Goal: Information Seeking & Learning: Learn about a topic

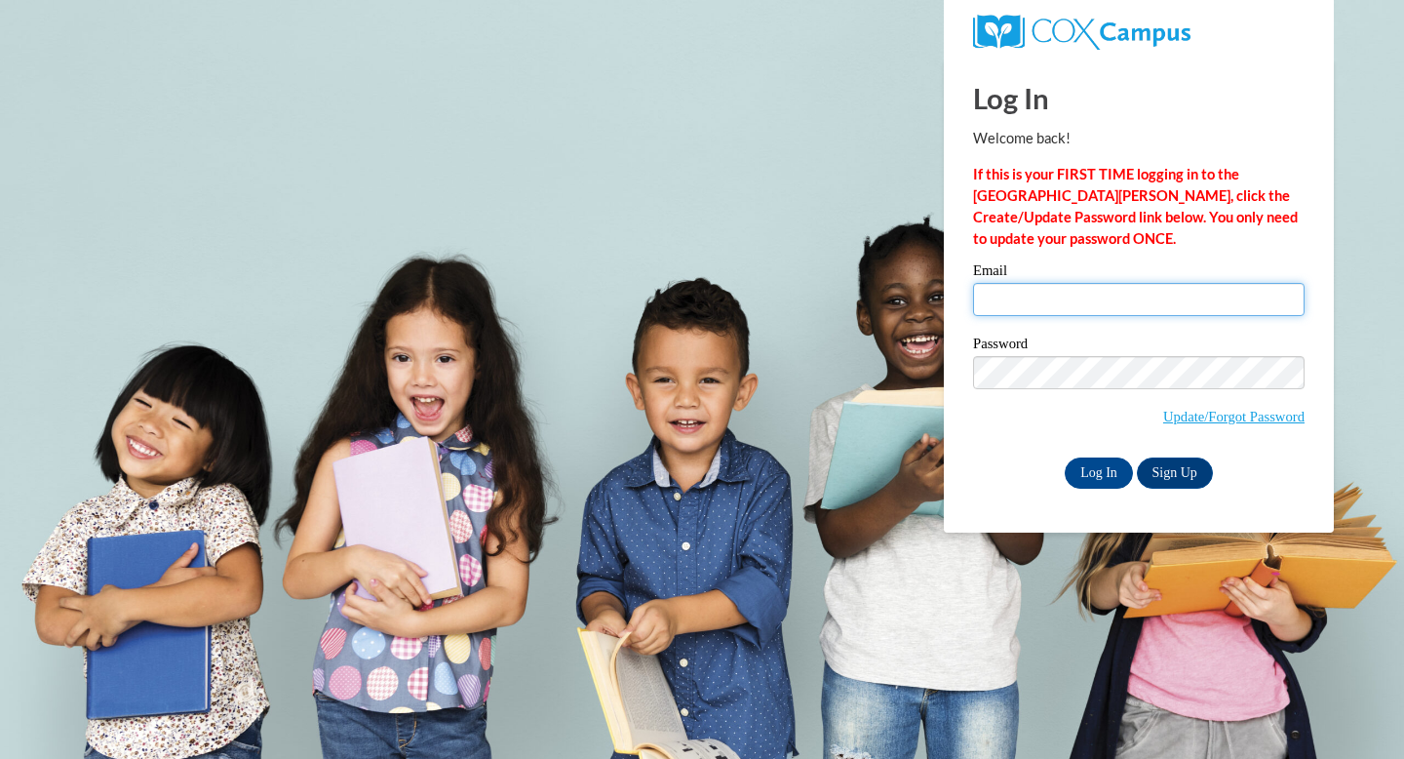
click at [1082, 292] on input "Email" at bounding box center [1139, 299] width 332 height 33
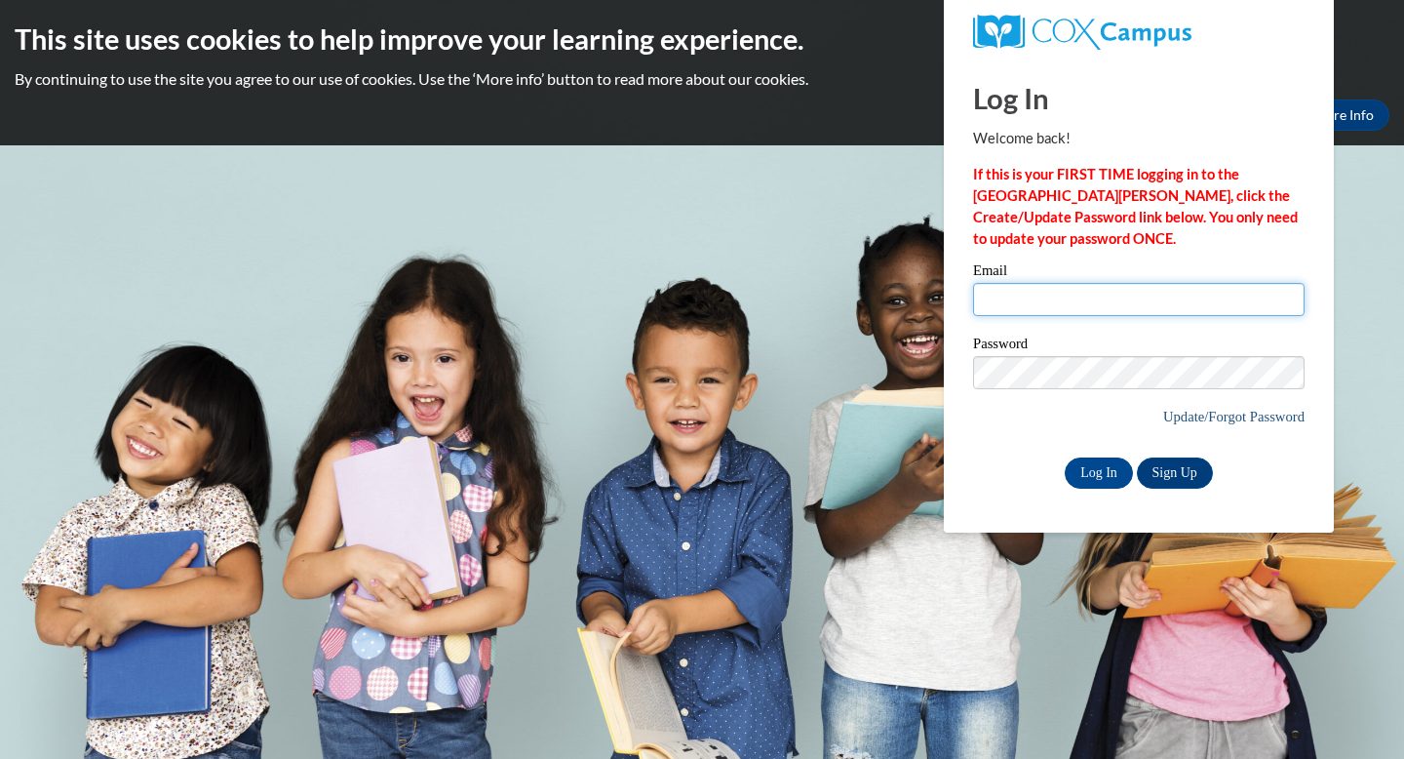
type input "amartel@waupun.k12.wi.us"
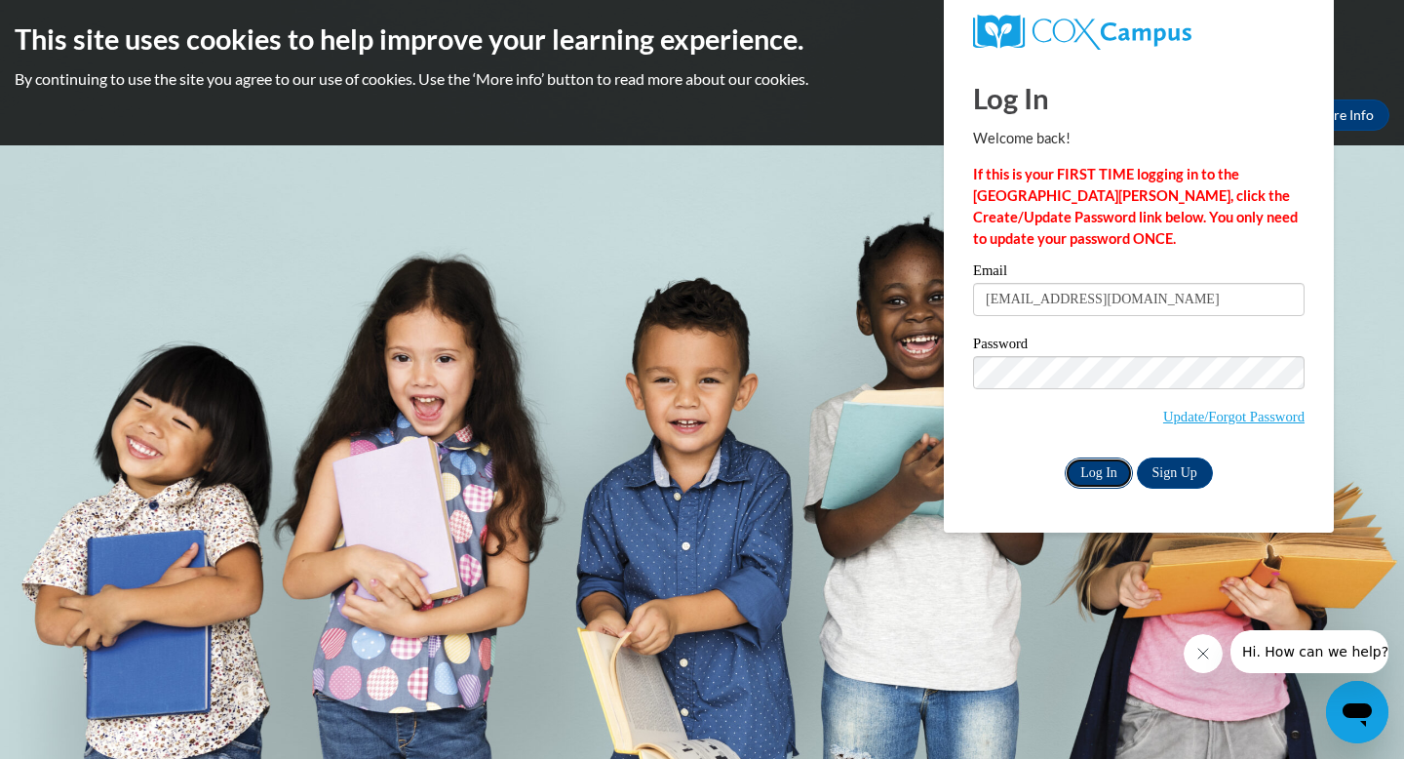
click at [1100, 473] on input "Log In" at bounding box center [1099, 472] width 68 height 31
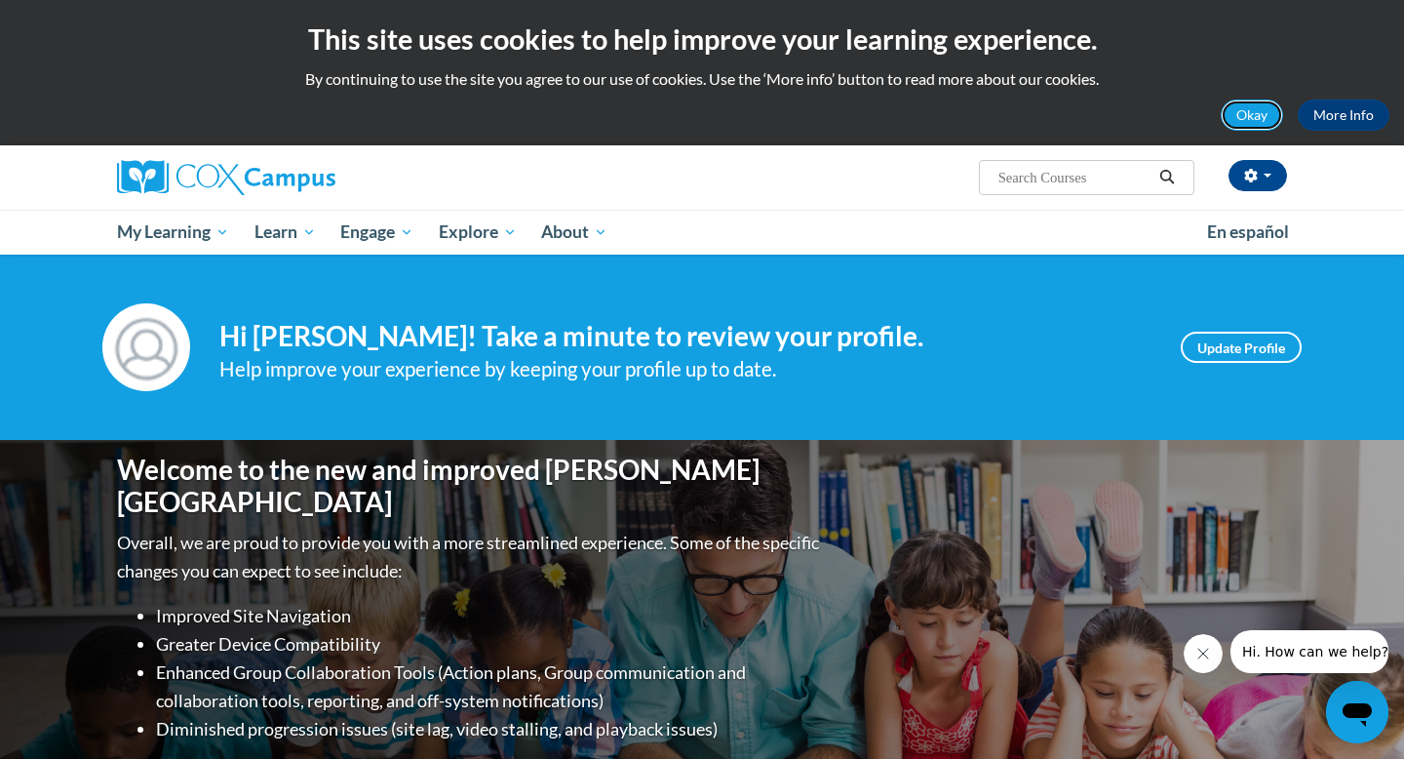
click at [1246, 112] on button "Okay" at bounding box center [1252, 114] width 62 height 31
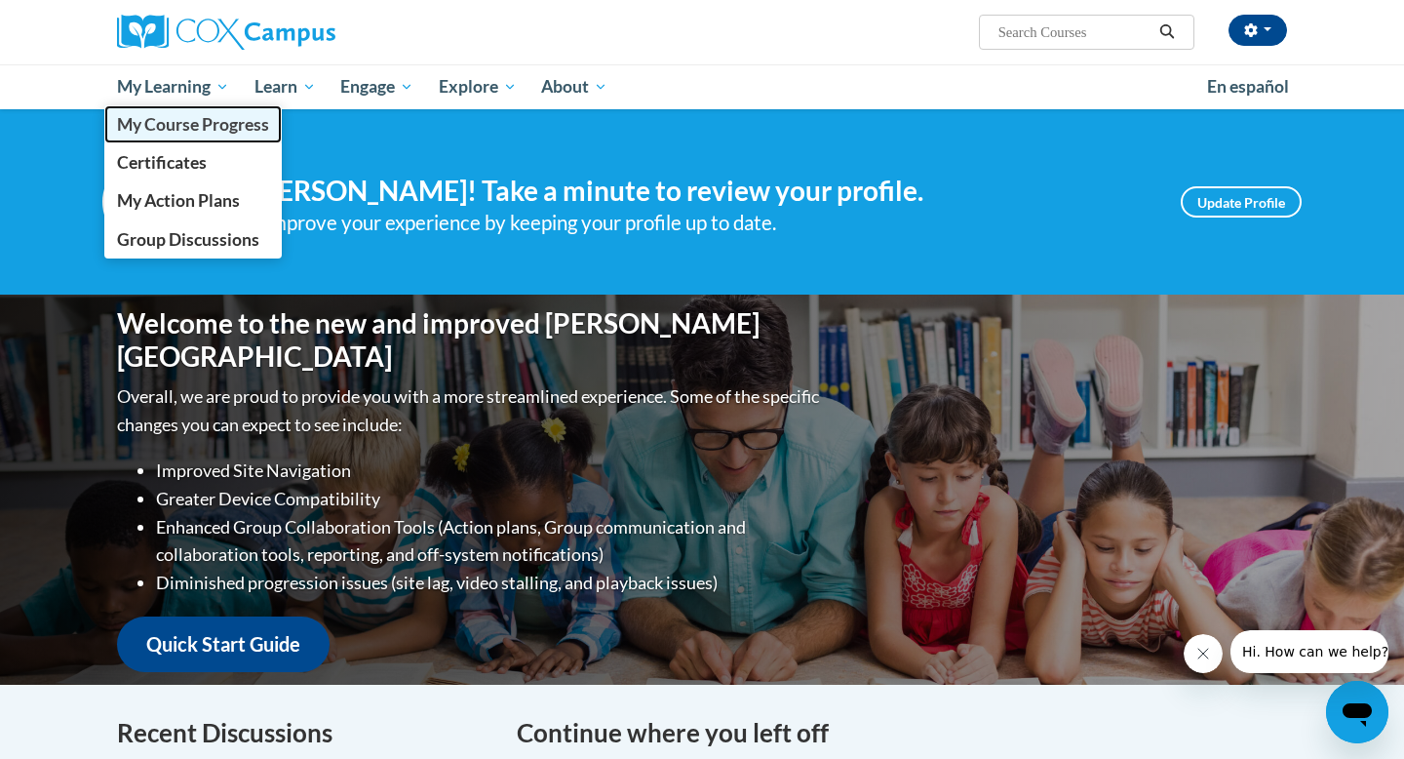
click at [196, 127] on span "My Course Progress" at bounding box center [193, 124] width 152 height 20
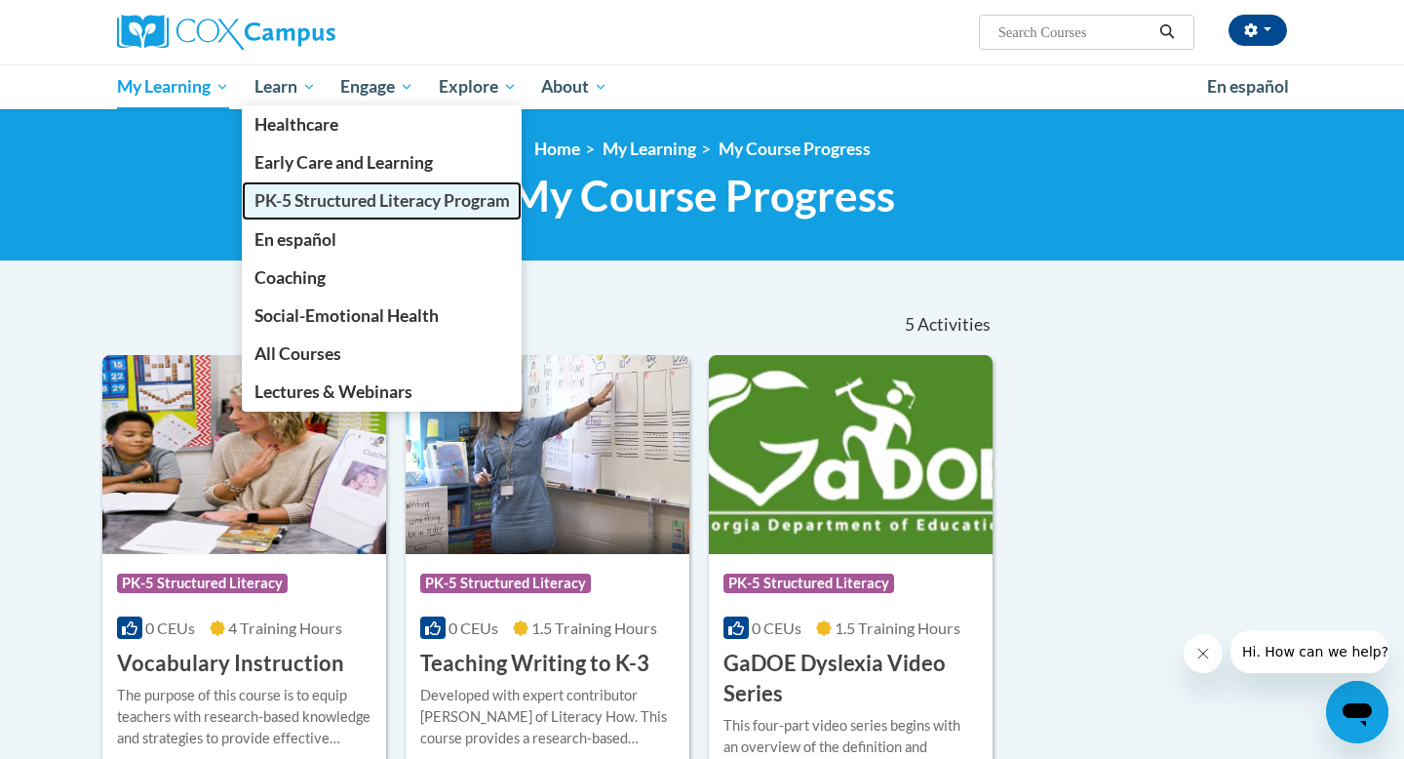
click at [294, 196] on span "PK-5 Structured Literacy Program" at bounding box center [383, 200] width 256 height 20
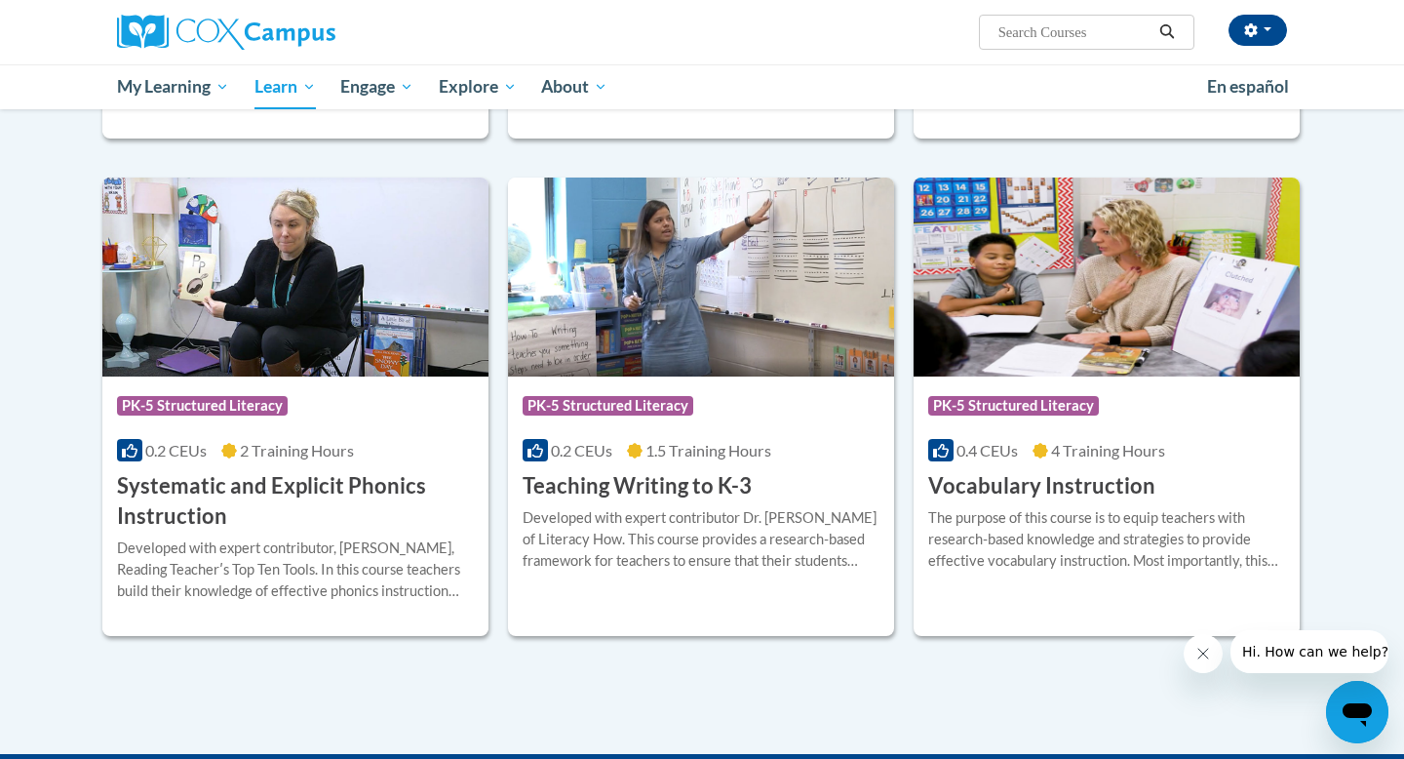
scroll to position [2045, 0]
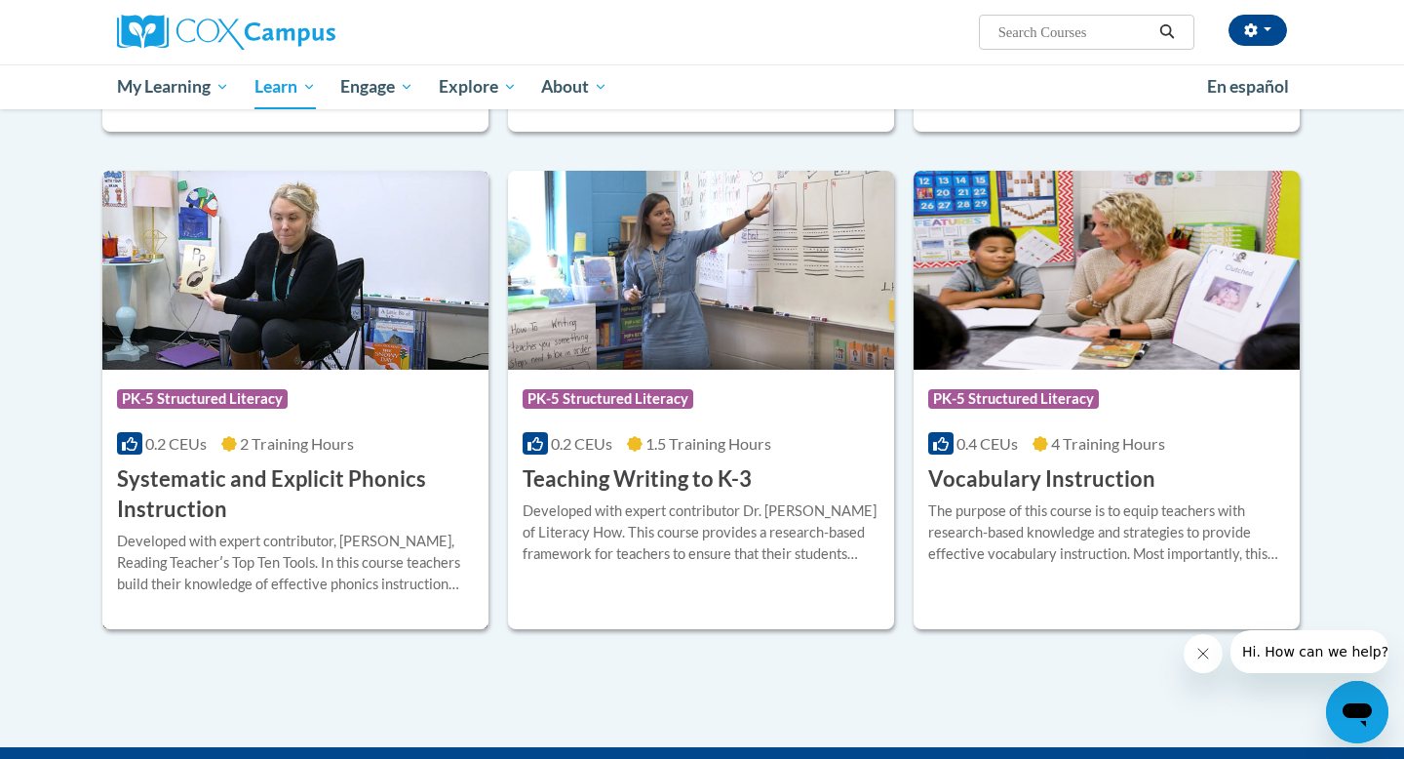
click at [435, 445] on div "0.2 CEUs 2 Training Hours" at bounding box center [295, 443] width 357 height 21
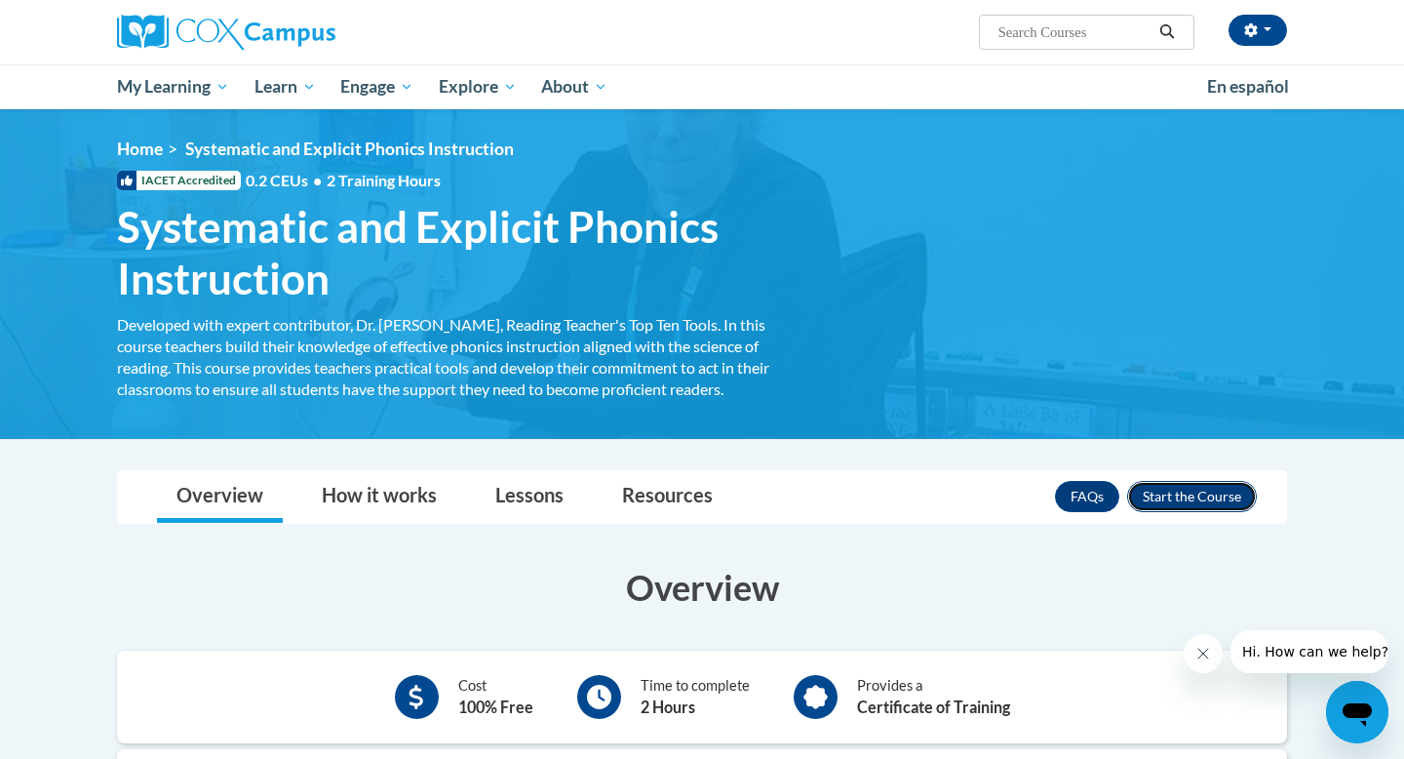
click at [1223, 495] on button "Enroll" at bounding box center [1192, 496] width 130 height 31
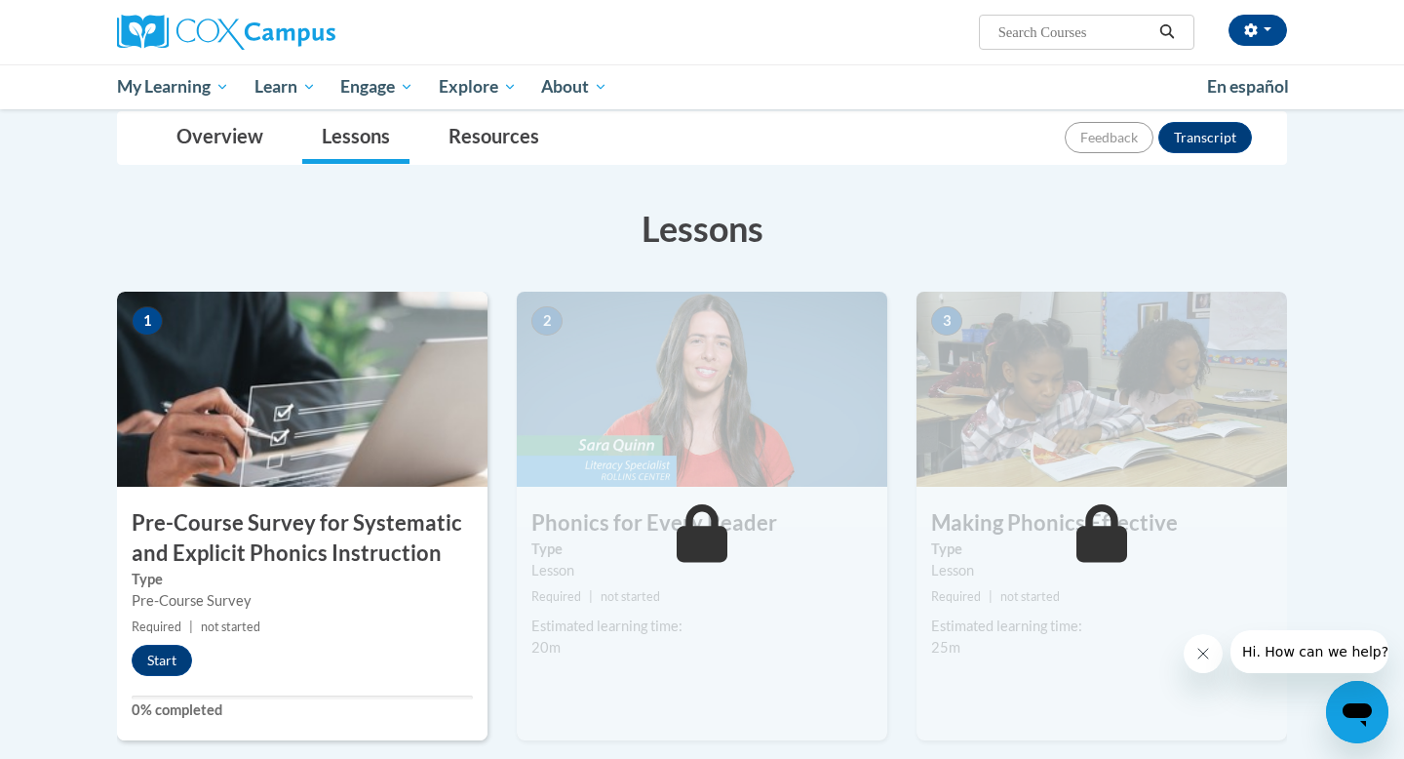
scroll to position [338, 0]
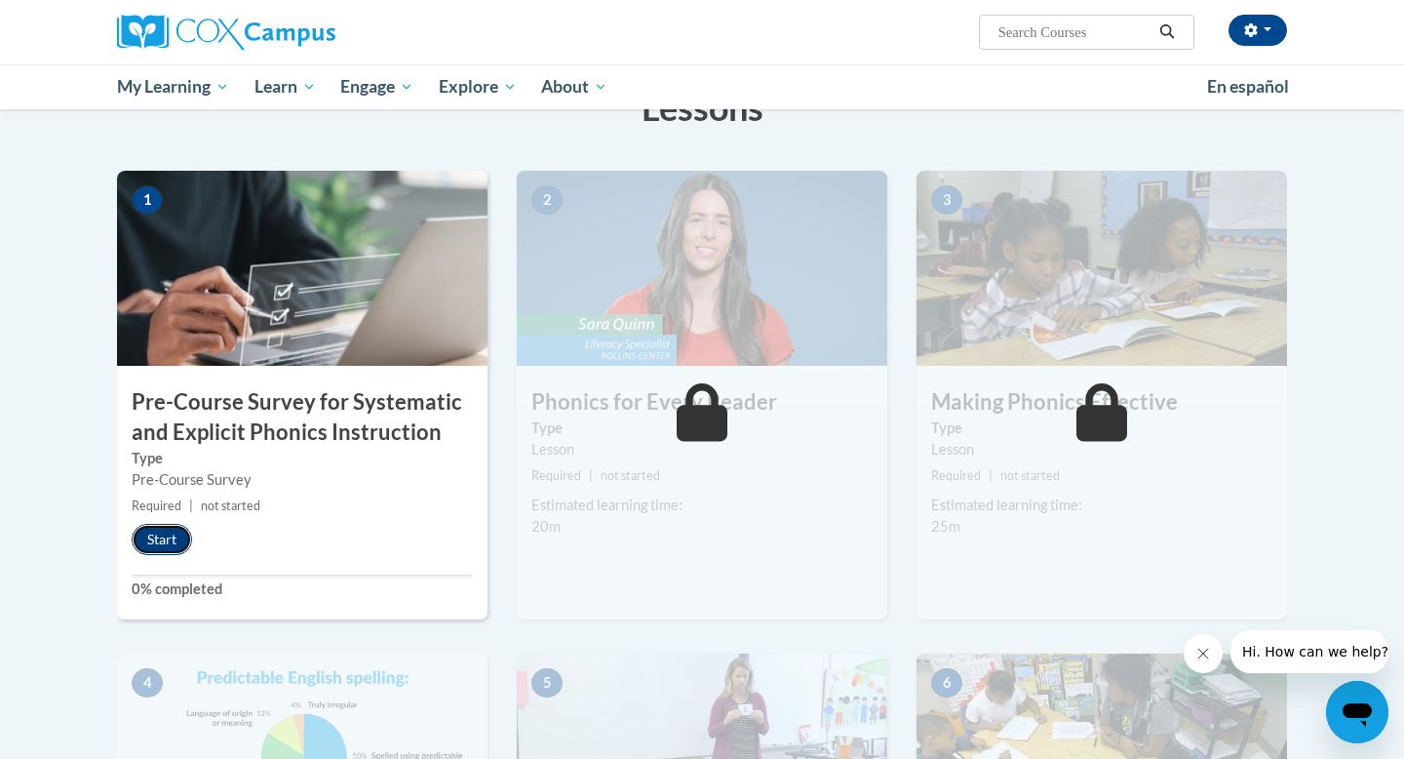
click at [168, 537] on button "Start" at bounding box center [162, 539] width 60 height 31
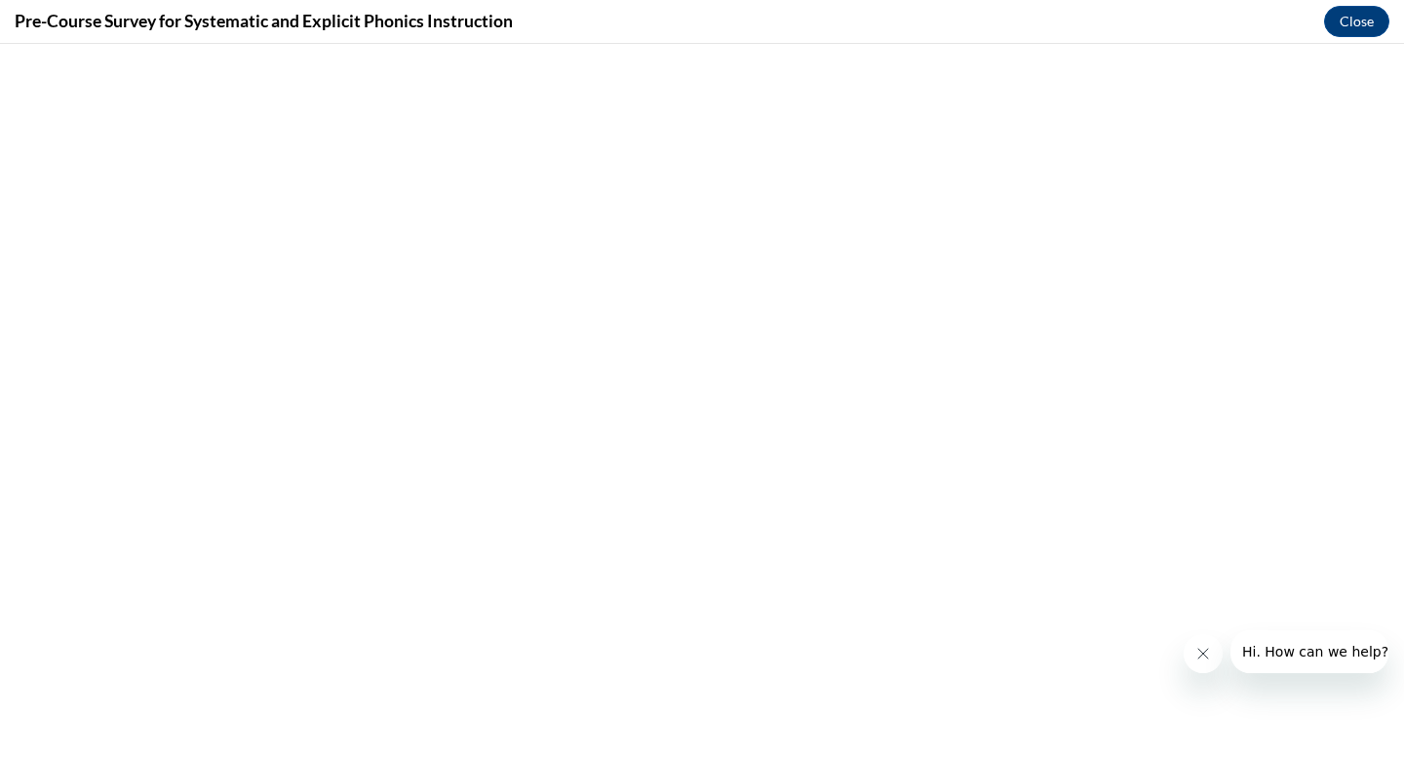
scroll to position [0, 0]
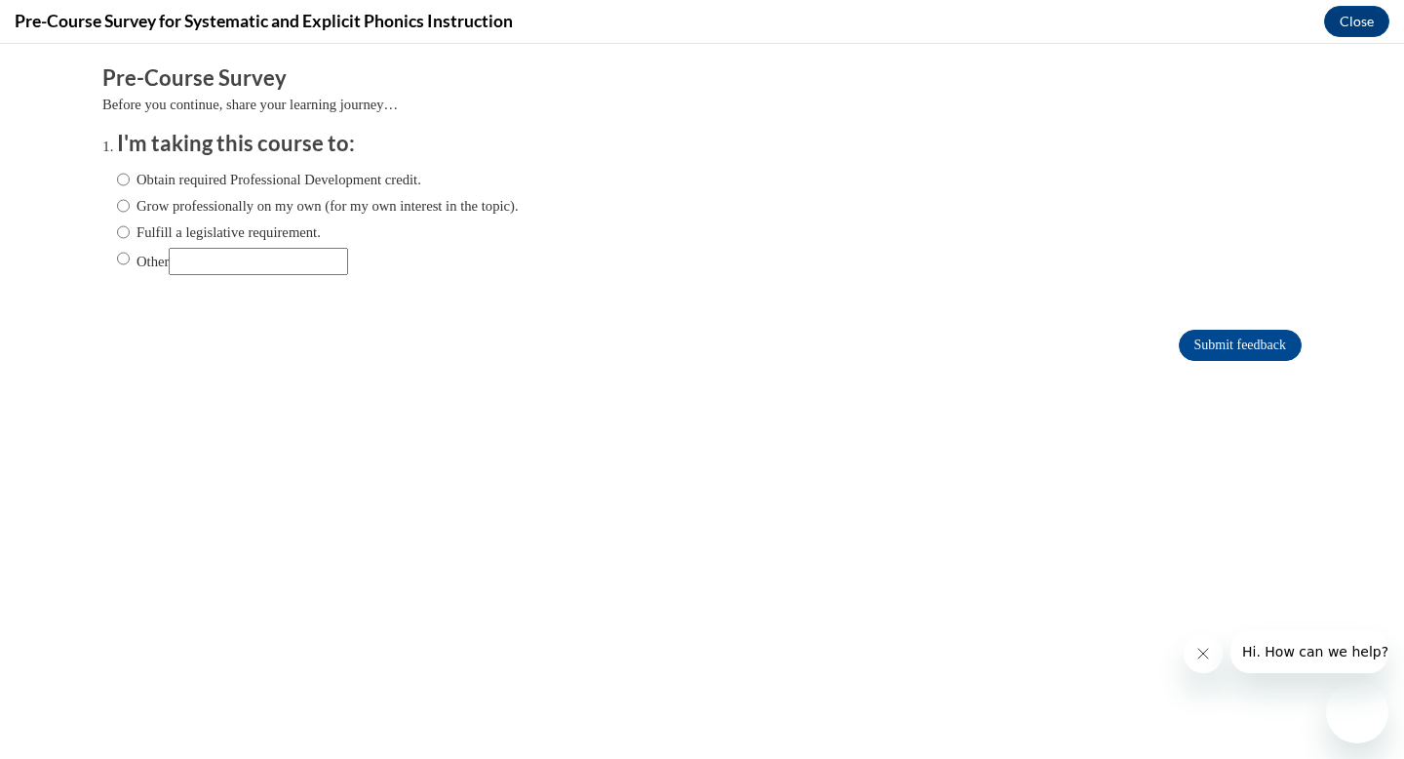
click at [1200, 658] on icon "Close message from company" at bounding box center [1204, 654] width 16 height 16
click at [125, 236] on input "Fulfill a legislative requirement." at bounding box center [123, 231] width 13 height 21
radio input "true"
click at [1241, 348] on input "Submit feedback" at bounding box center [1240, 345] width 123 height 31
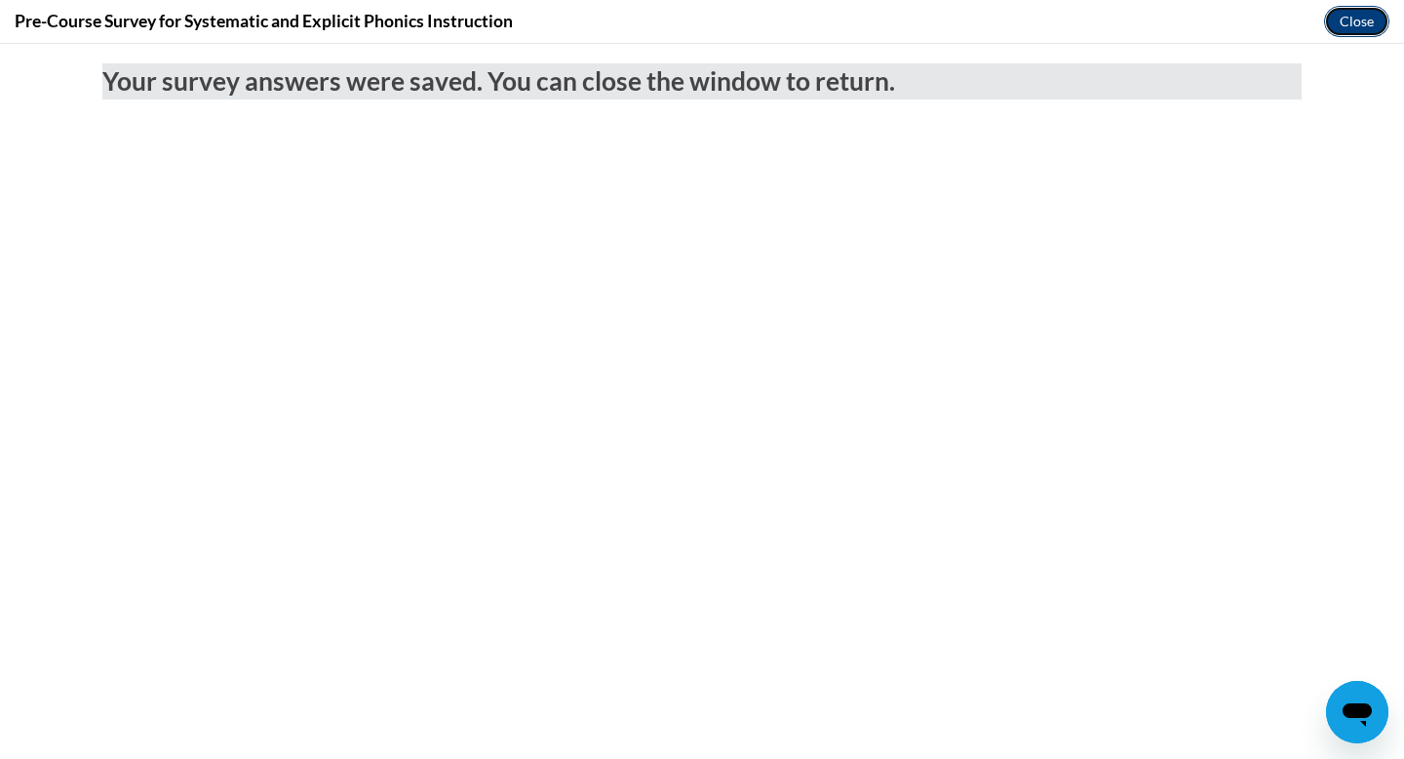
click at [1364, 20] on button "Close" at bounding box center [1356, 21] width 65 height 31
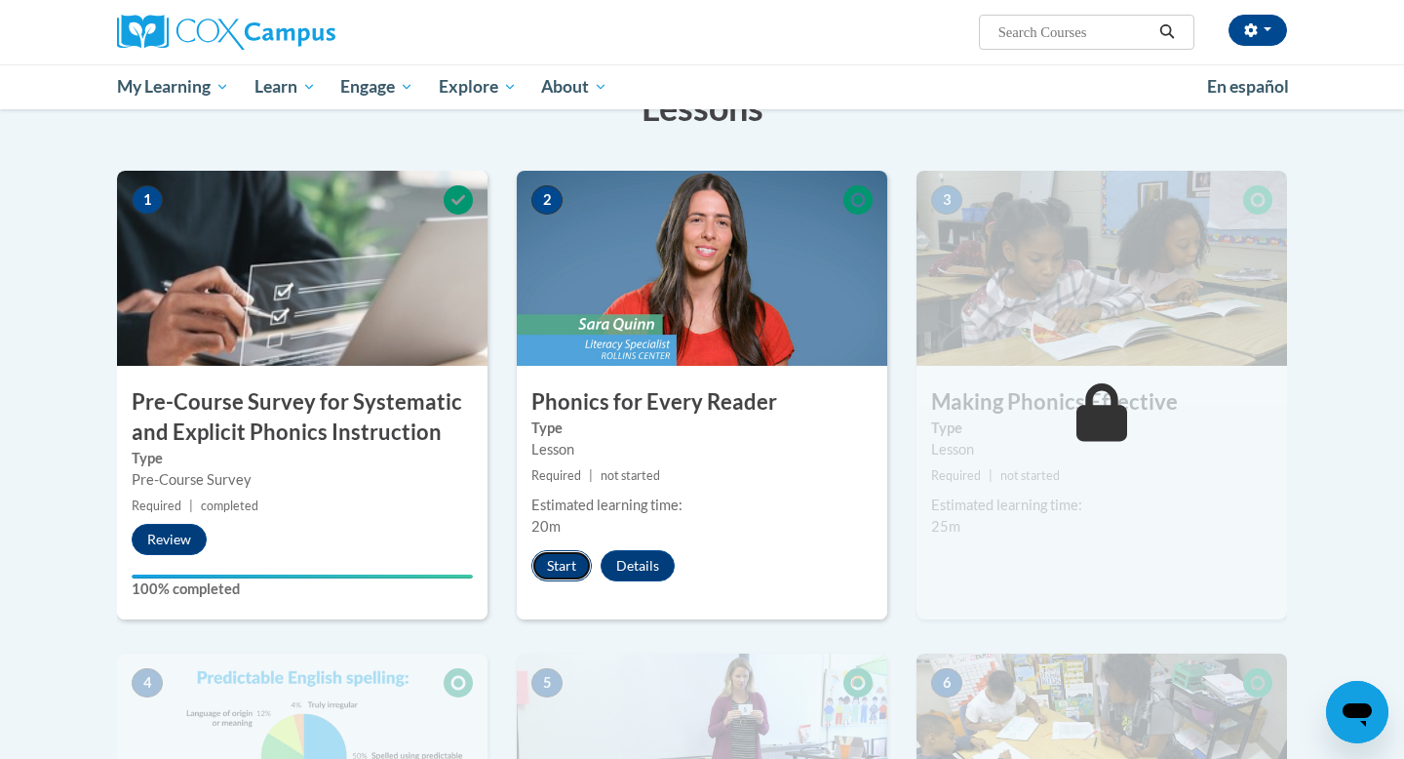
click at [560, 571] on button "Start" at bounding box center [562, 565] width 60 height 31
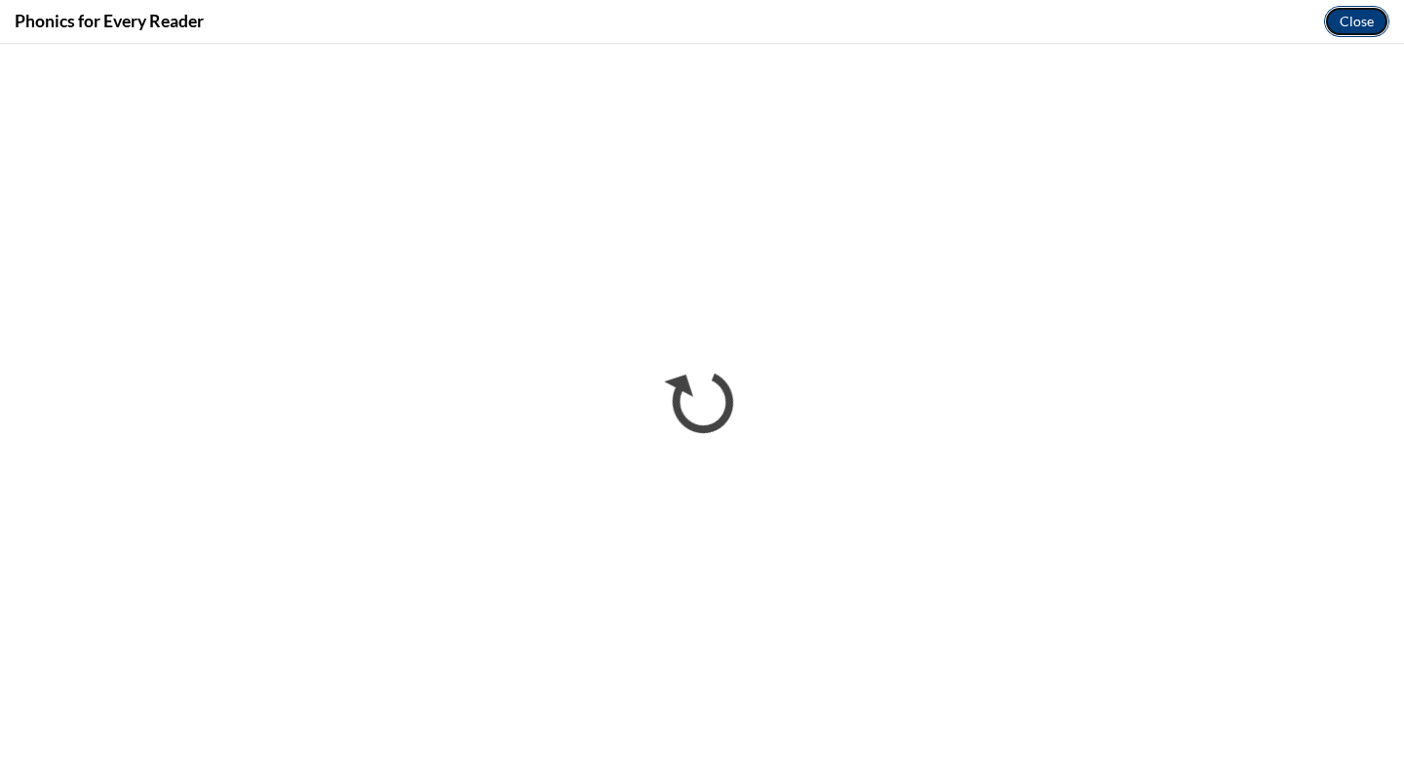
click at [1377, 21] on button "Close" at bounding box center [1356, 21] width 65 height 31
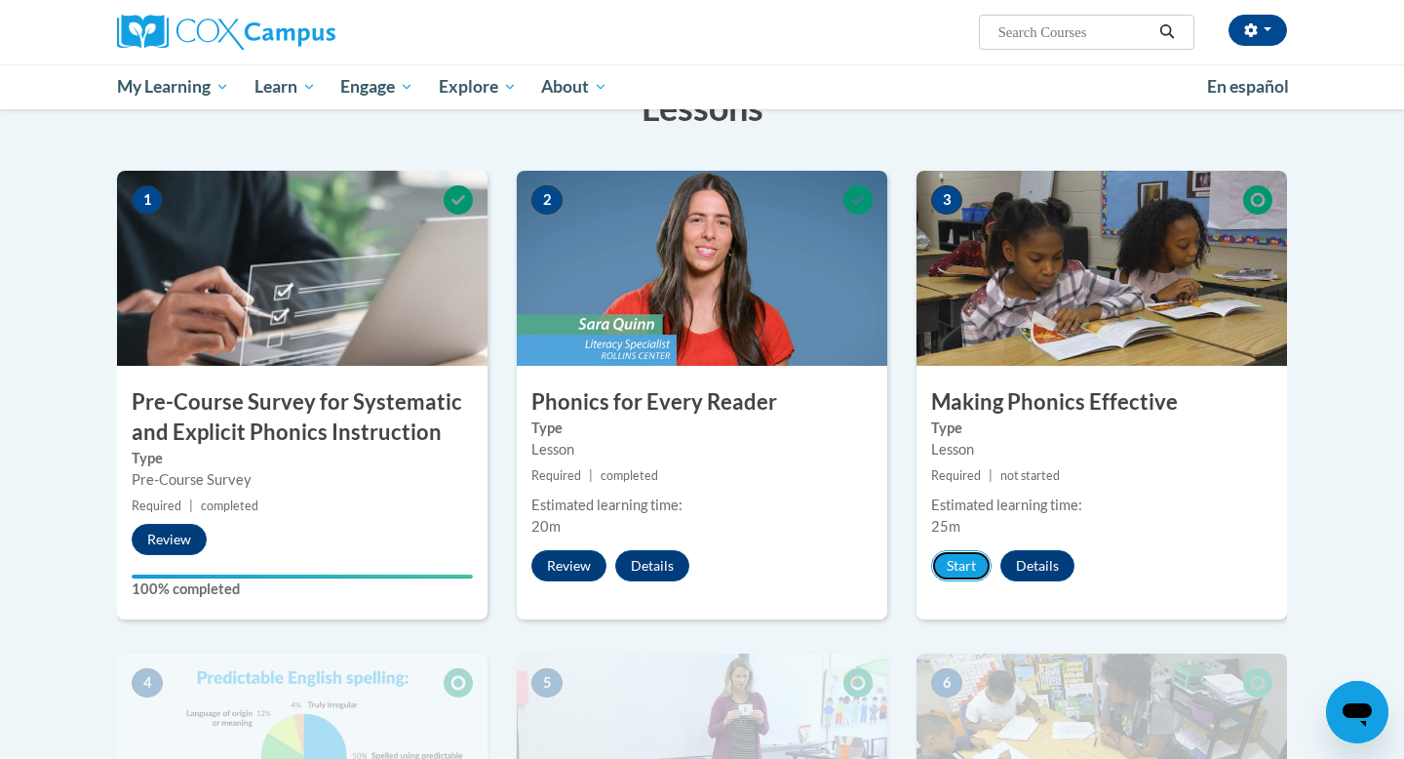
click at [953, 559] on button "Start" at bounding box center [961, 565] width 60 height 31
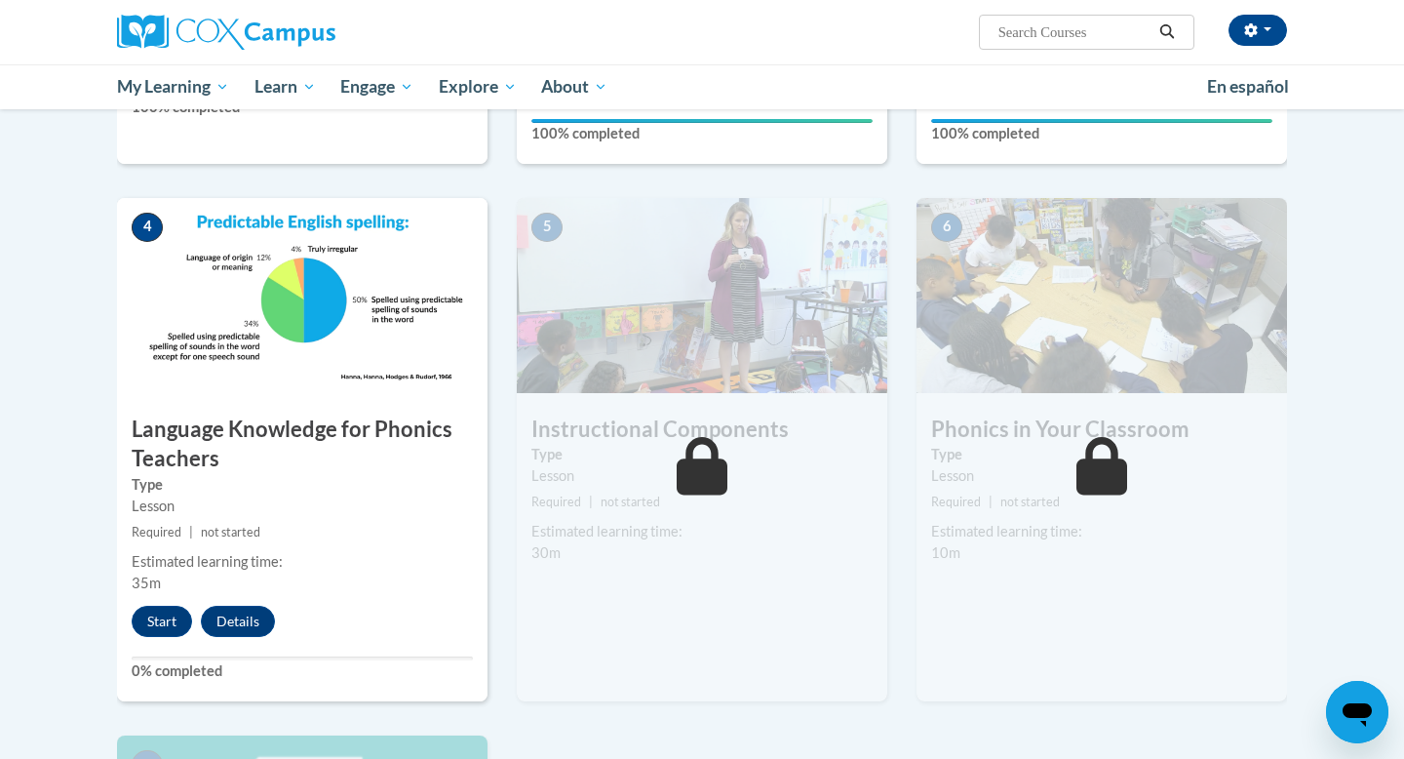
scroll to position [824, 0]
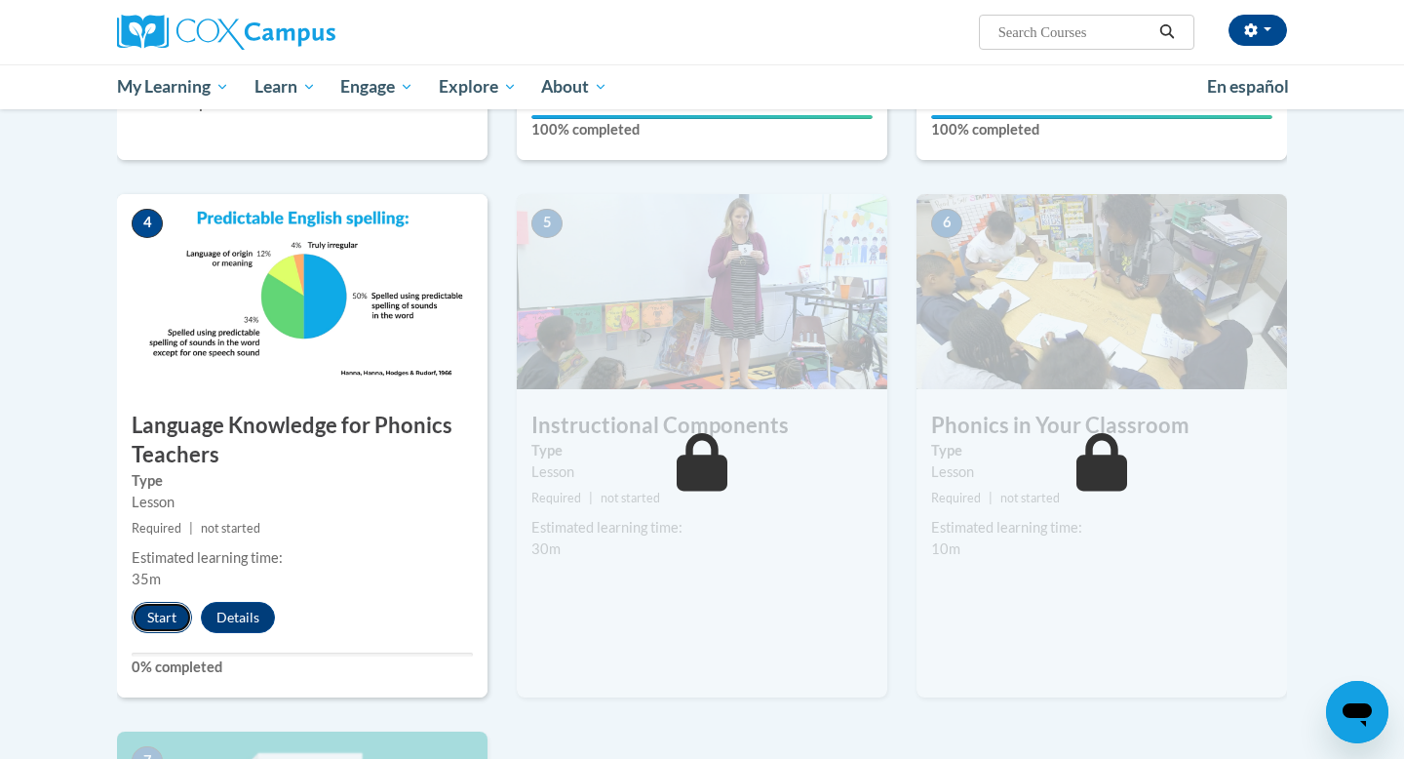
click at [162, 618] on button "Start" at bounding box center [162, 617] width 60 height 31
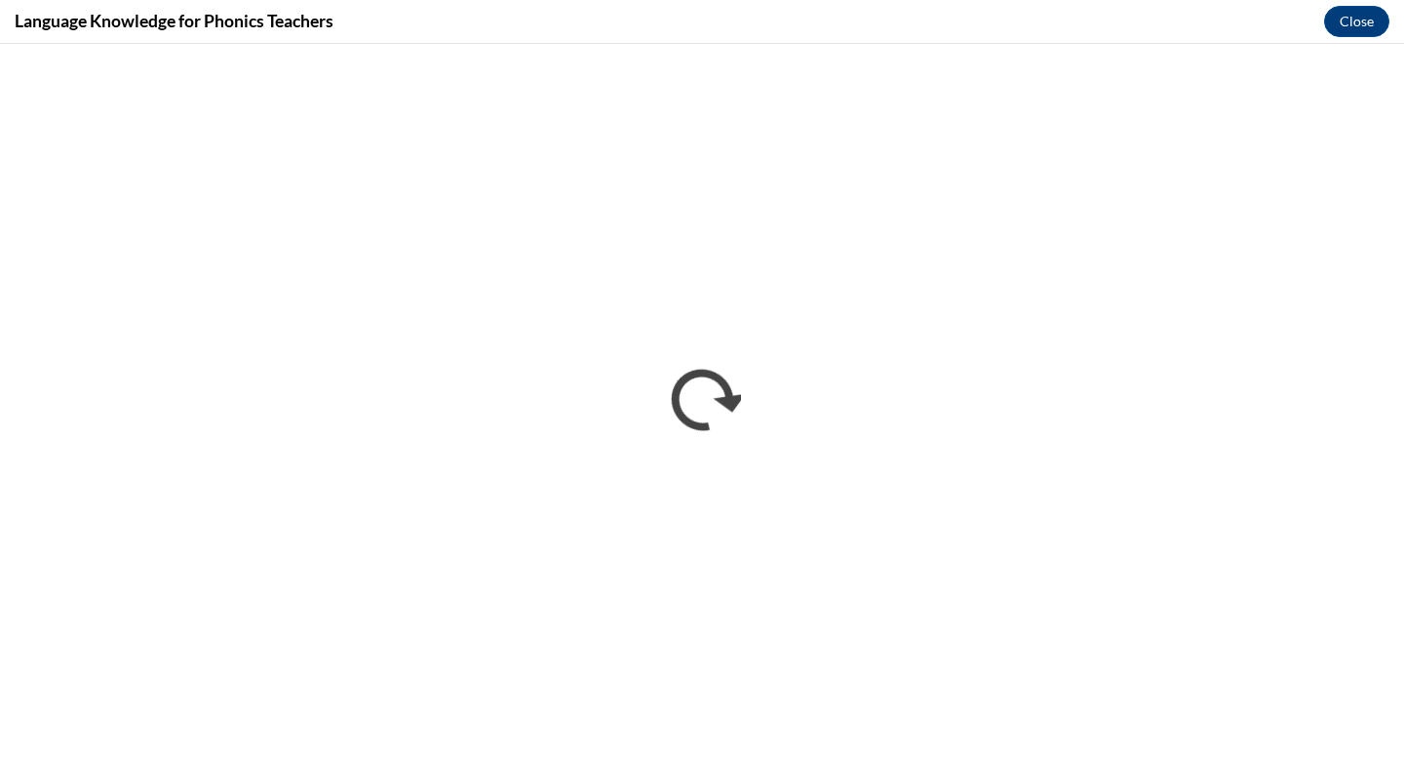
scroll to position [0, 0]
